Goal: Find specific page/section: Find specific page/section

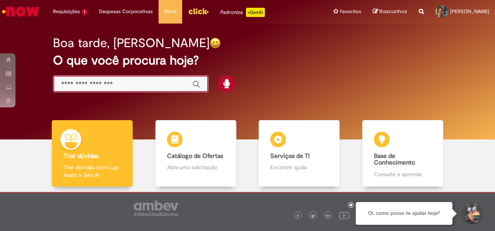
click at [164, 84] on input "Basta digitar aqui" at bounding box center [123, 84] width 124 height 9
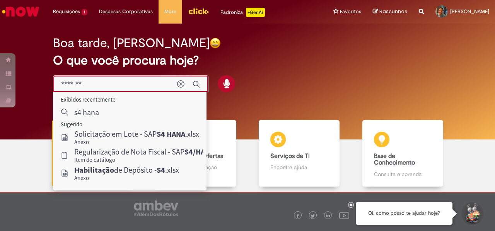
type input "*******"
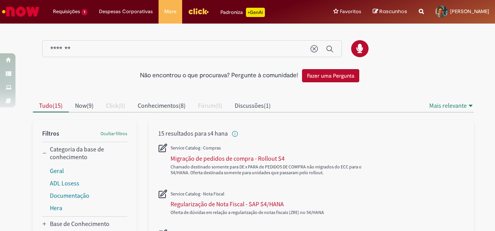
click at [29, 12] on img "Ir para a Homepage" at bounding box center [21, 11] width 40 height 15
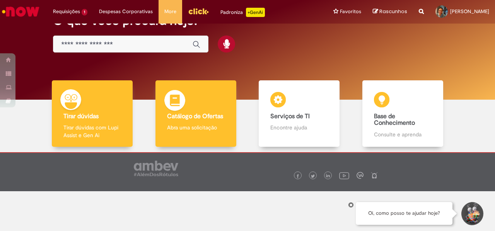
scroll to position [1, 0]
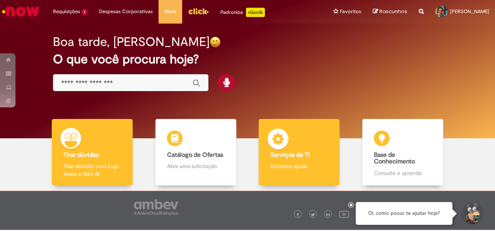
click at [284, 157] on b "Serviços de TI" at bounding box center [289, 155] width 39 height 8
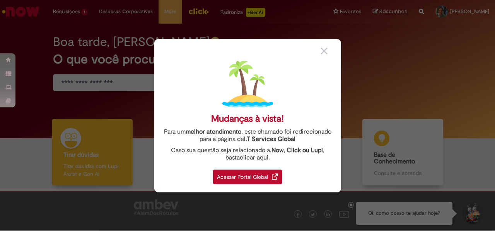
click at [322, 51] on img at bounding box center [324, 51] width 7 height 7
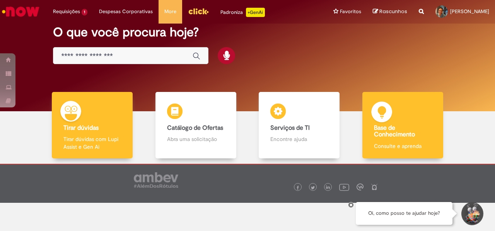
scroll to position [40, 0]
